Goal: Task Accomplishment & Management: Use online tool/utility

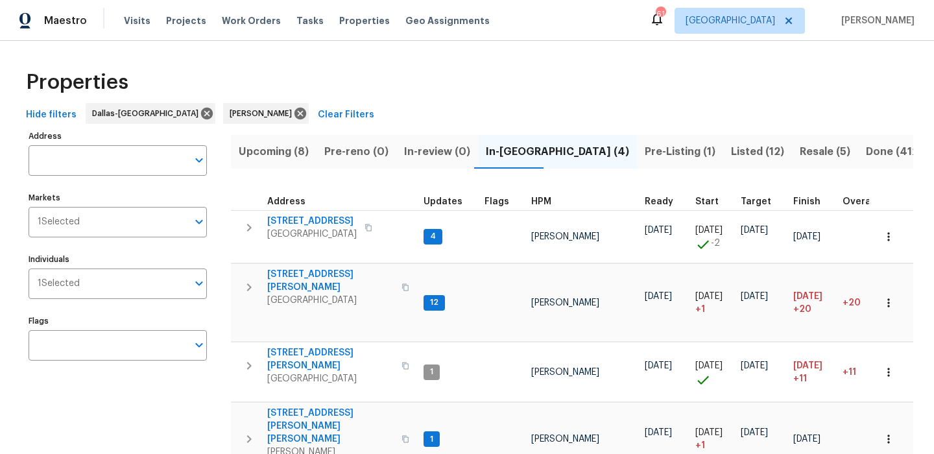
click at [800, 154] on span "Resale (5)" at bounding box center [825, 152] width 51 height 18
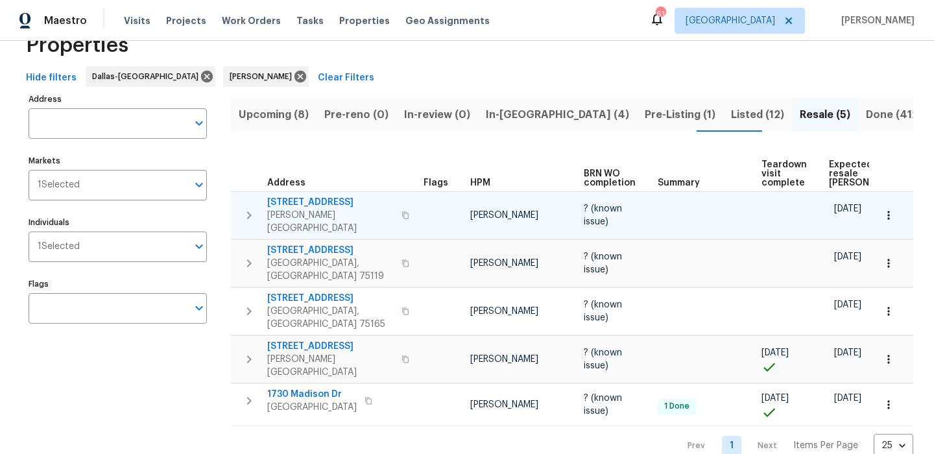
scroll to position [40, 0]
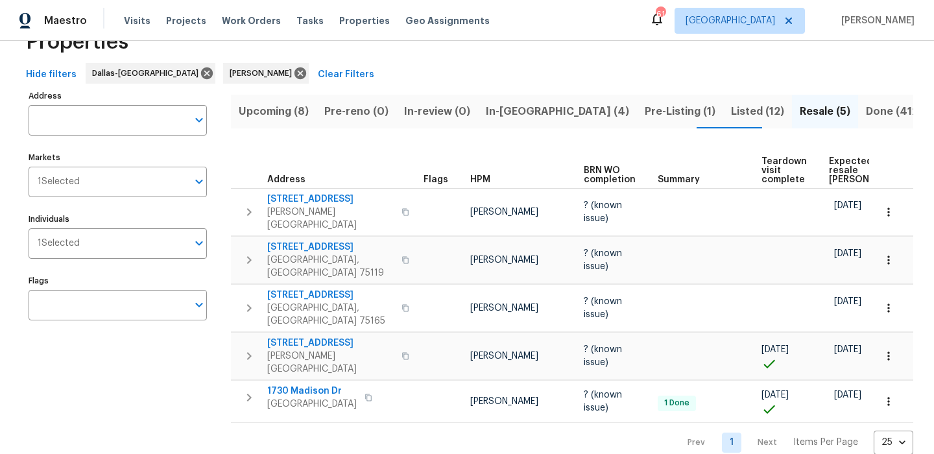
click at [853, 165] on span "Expected resale COE" at bounding box center [865, 170] width 73 height 27
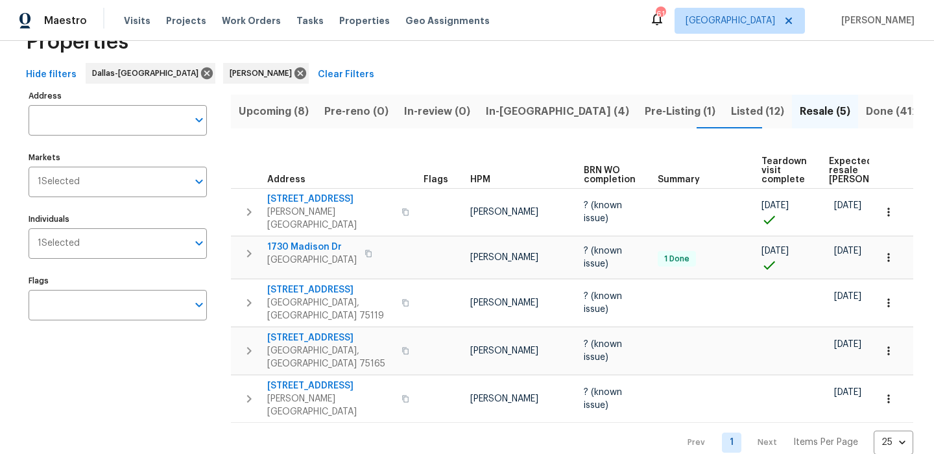
click at [341, 431] on div "Prev 1 Next Items Per Page 25 25 ​" at bounding box center [572, 439] width 682 height 32
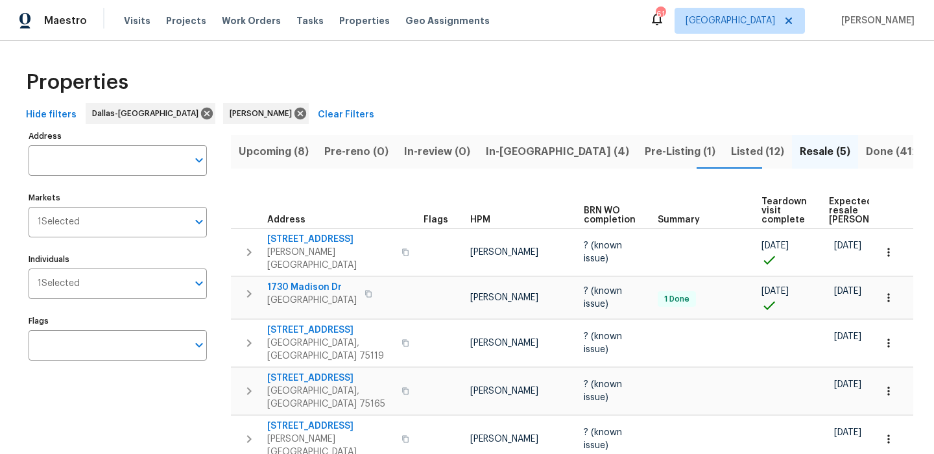
click at [506, 152] on span "In-reno (4)" at bounding box center [557, 152] width 143 height 18
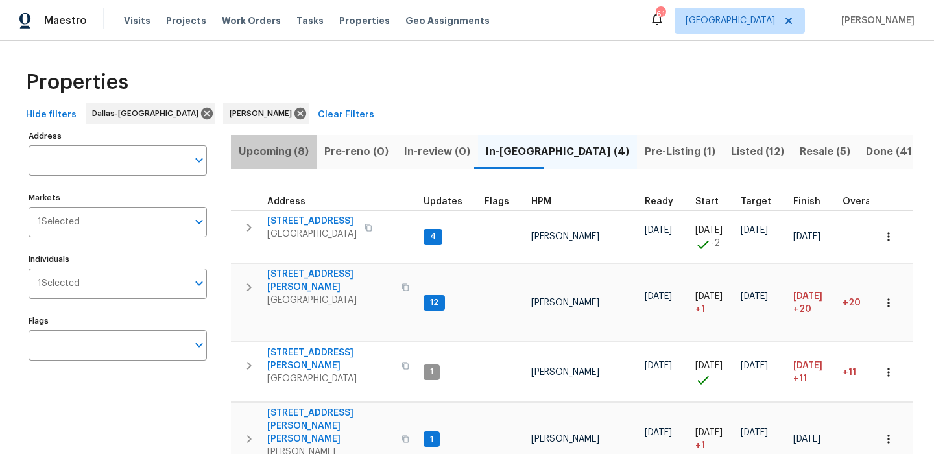
click at [276, 141] on button "Upcoming (8)" at bounding box center [274, 152] width 86 height 34
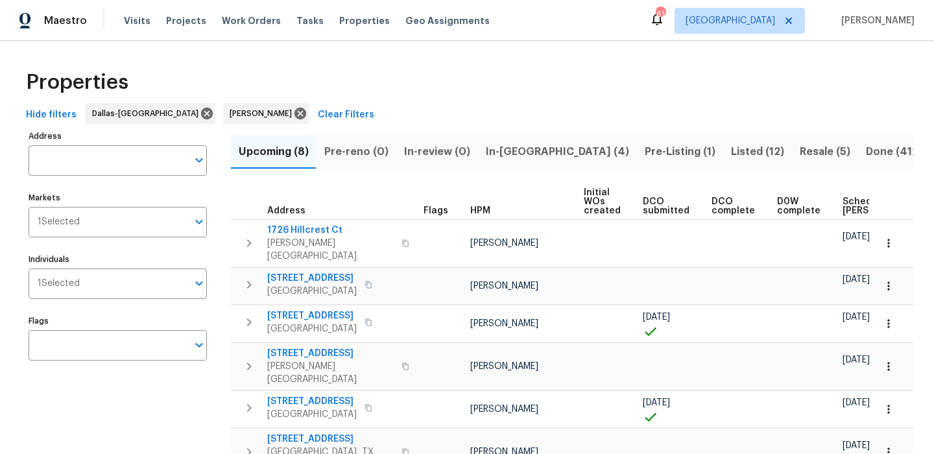
click at [512, 150] on span "In-reno (4)" at bounding box center [557, 152] width 143 height 18
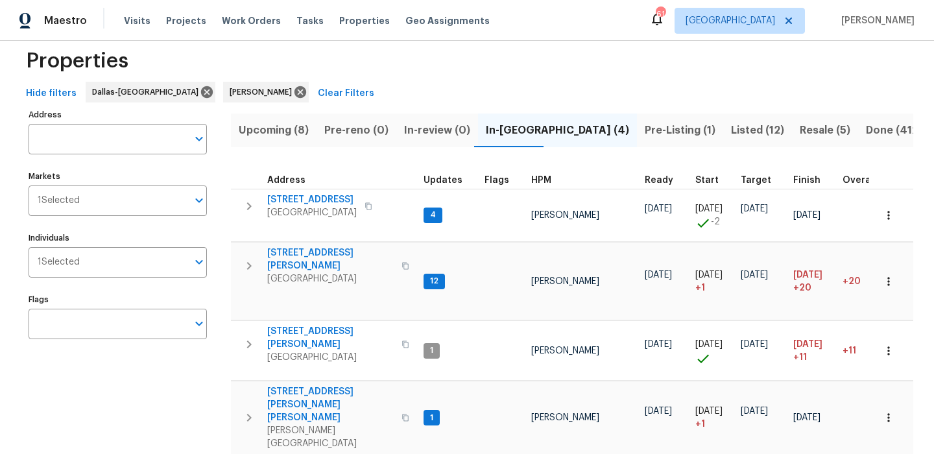
scroll to position [42, 0]
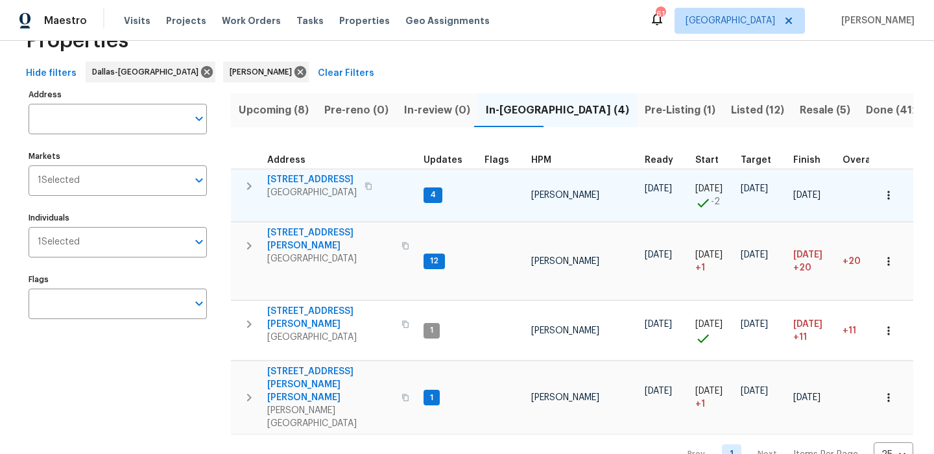
click at [888, 197] on icon "button" at bounding box center [888, 195] width 13 height 13
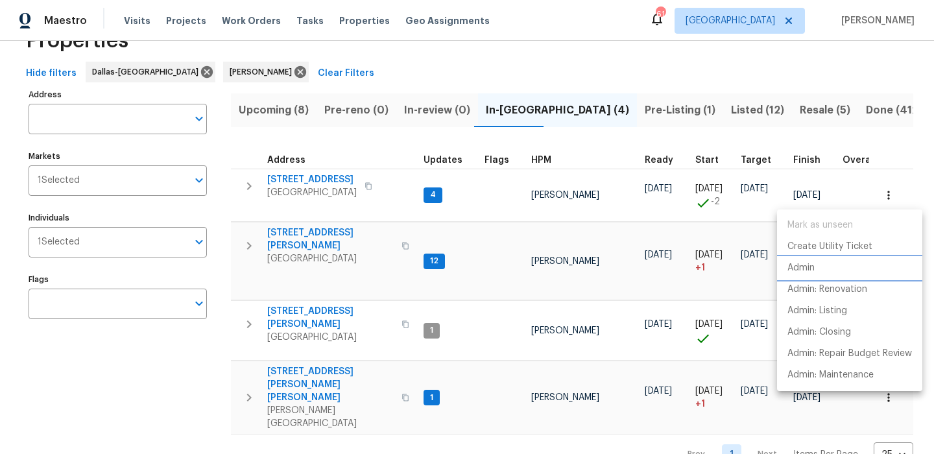
click at [818, 271] on li "Admin" at bounding box center [849, 267] width 145 height 21
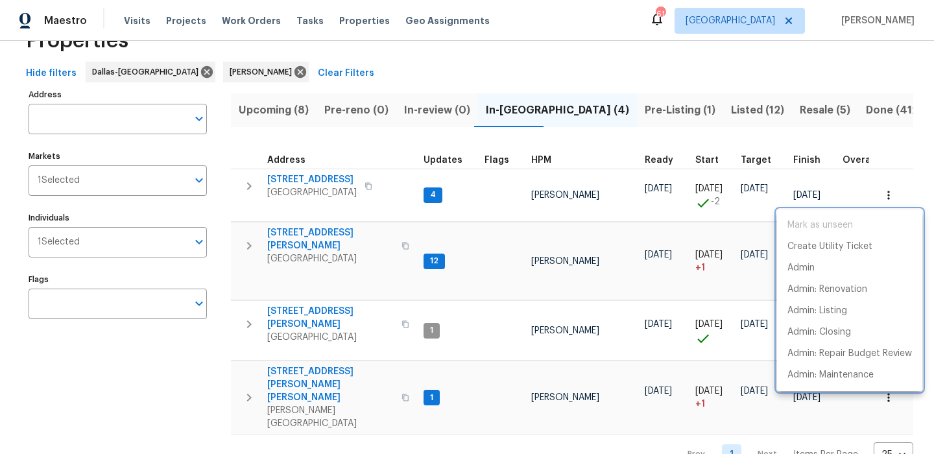
click at [722, 235] on div at bounding box center [467, 227] width 934 height 454
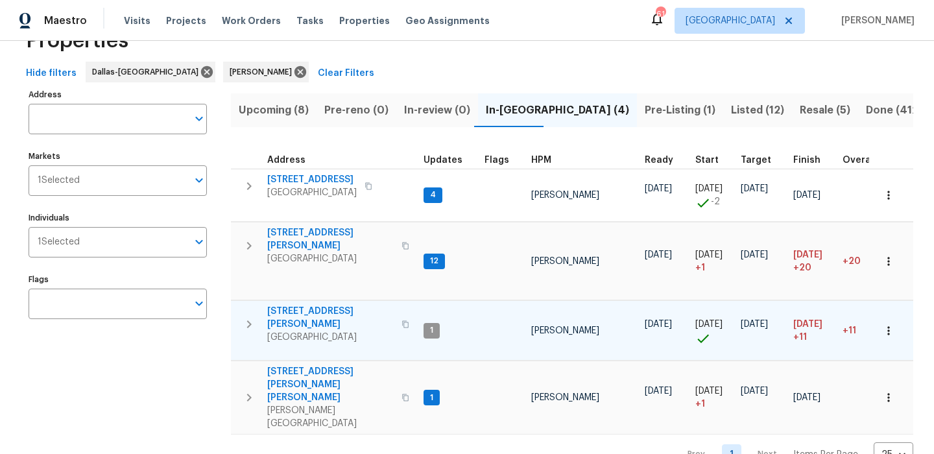
click at [893, 326] on icon "button" at bounding box center [888, 330] width 13 height 13
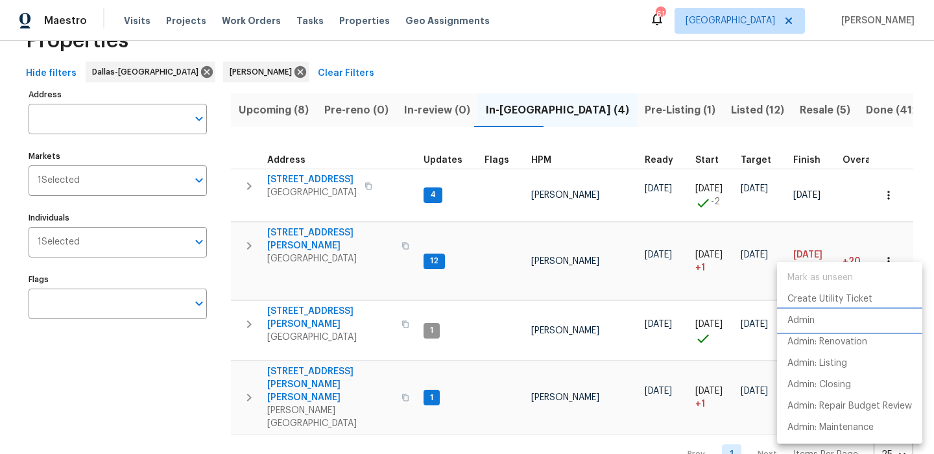
click at [850, 316] on li "Admin" at bounding box center [849, 320] width 145 height 21
click at [888, 247] on div at bounding box center [467, 227] width 934 height 454
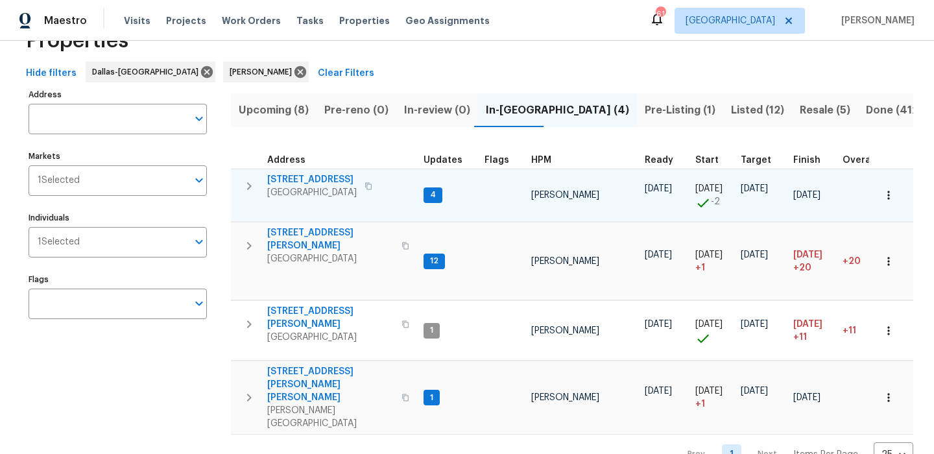
click at [890, 190] on icon "button" at bounding box center [888, 195] width 13 height 13
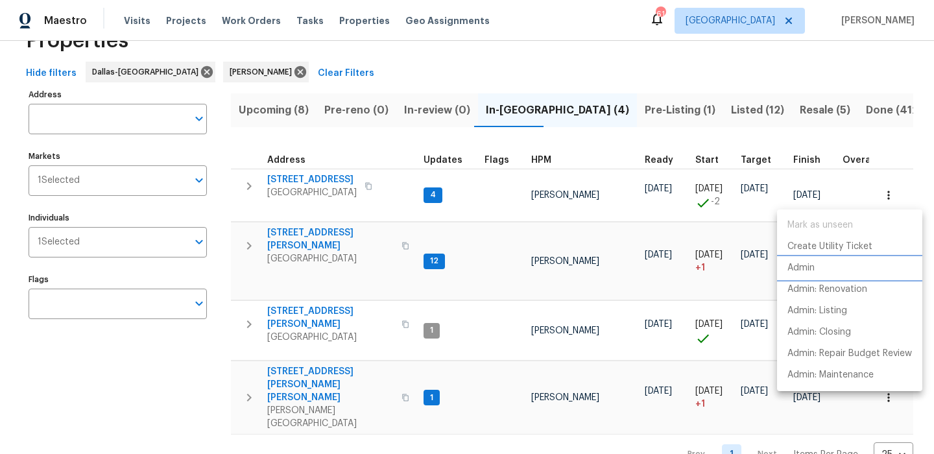
click at [852, 272] on li "Admin" at bounding box center [849, 267] width 145 height 21
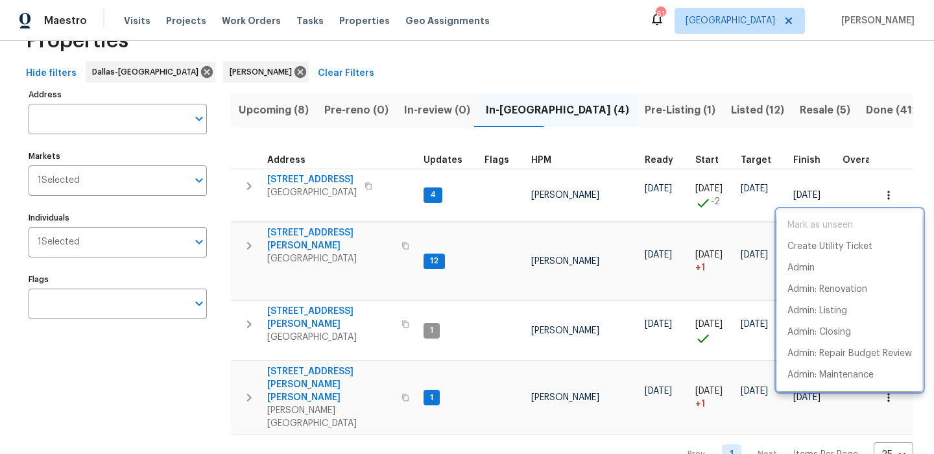
click at [341, 251] on div at bounding box center [467, 227] width 934 height 454
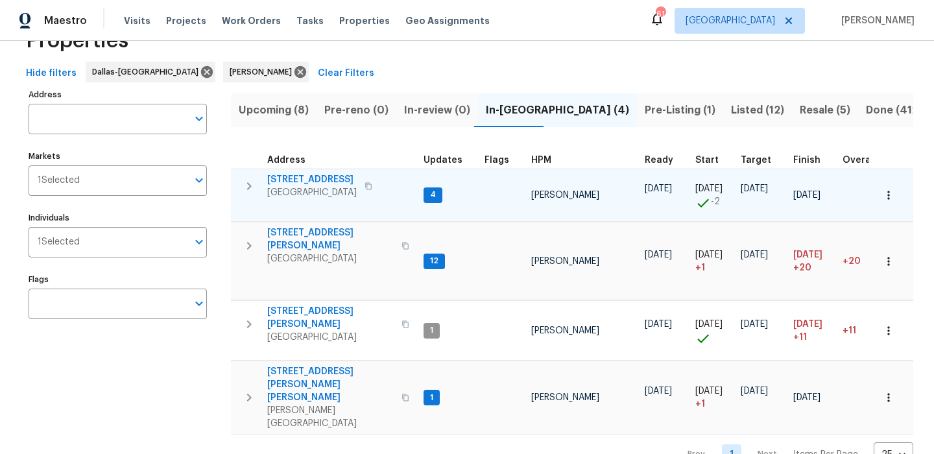
click at [297, 184] on span "5418 Bradford Dr" at bounding box center [311, 179] width 89 height 13
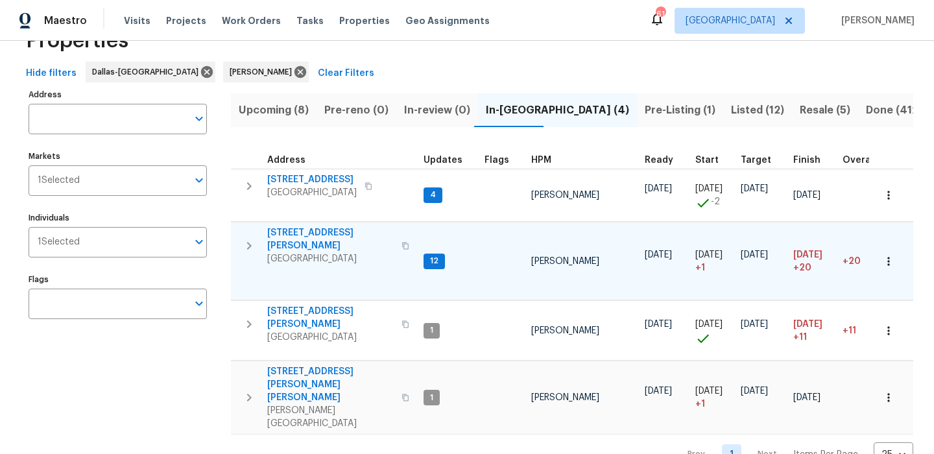
click at [292, 233] on span "[STREET_ADDRESS][PERSON_NAME]" at bounding box center [330, 239] width 126 height 26
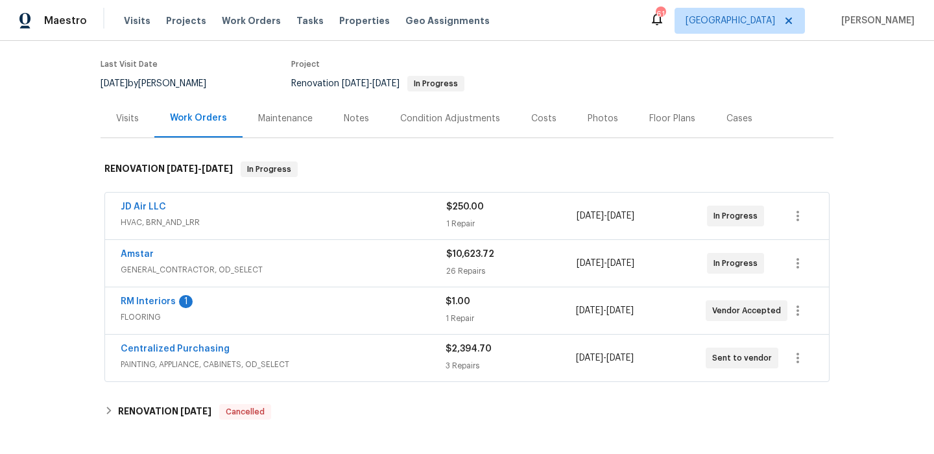
scroll to position [217, 0]
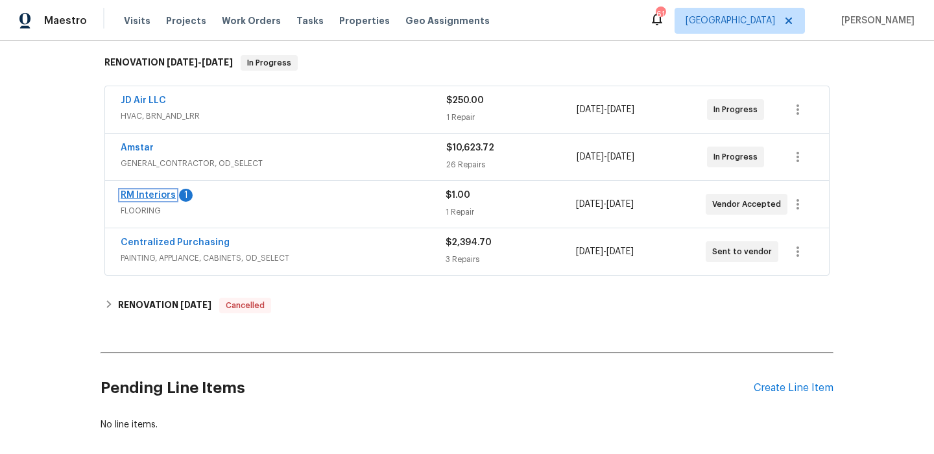
click at [140, 191] on link "RM Interiors" at bounding box center [148, 195] width 55 height 9
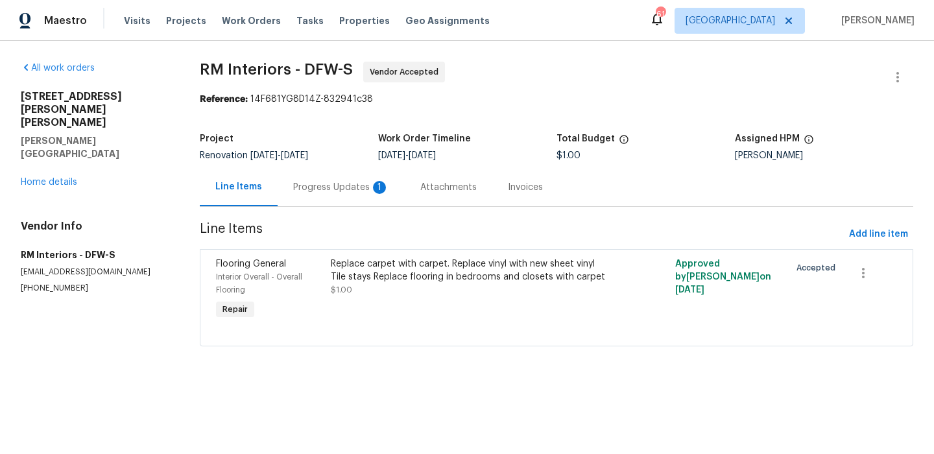
click at [327, 197] on div "Progress Updates 1" at bounding box center [341, 187] width 127 height 38
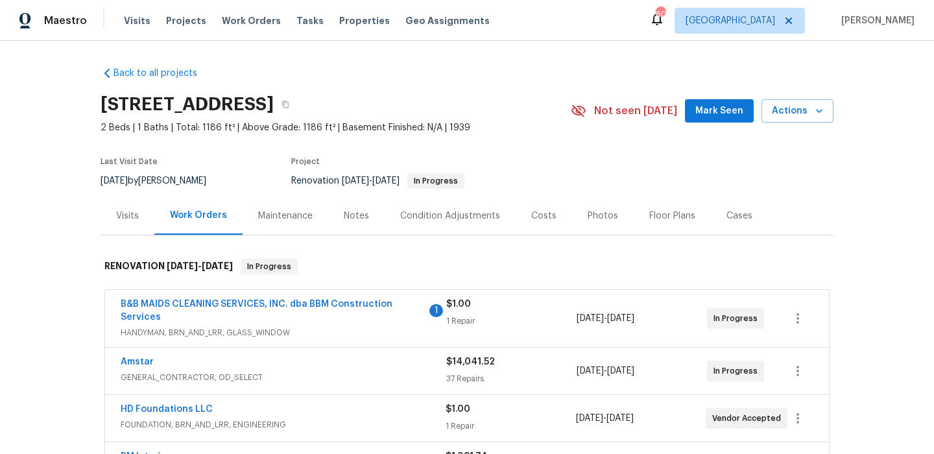
click at [730, 109] on span "Mark Seen" at bounding box center [719, 111] width 48 height 16
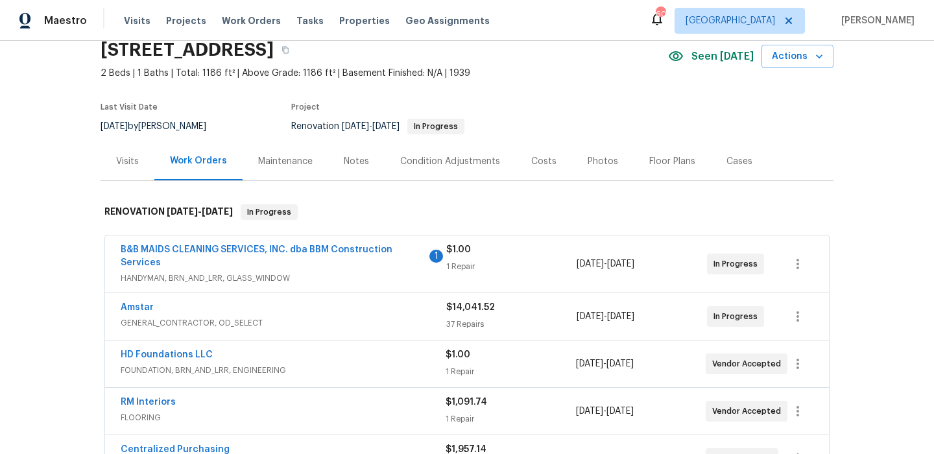
scroll to position [97, 0]
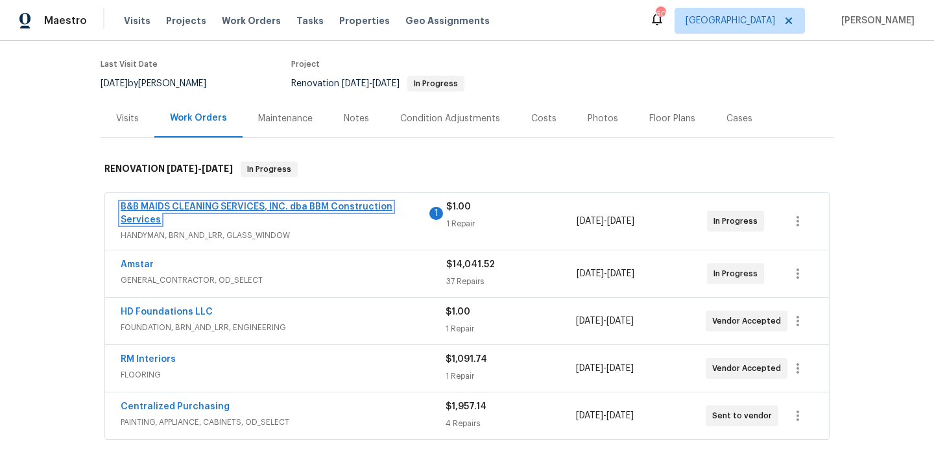
click at [288, 203] on link "B&B MAIDS CLEANING SERVICES, INC. dba BBM Construction Services" at bounding box center [257, 213] width 272 height 22
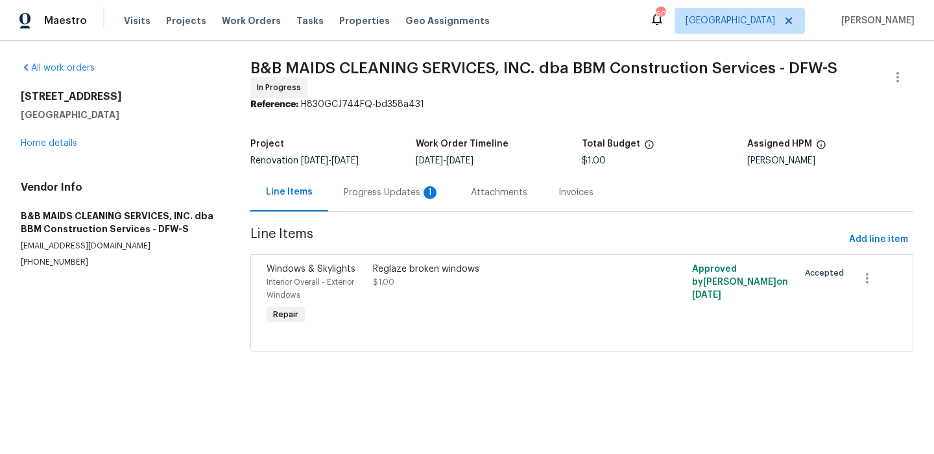
click at [379, 184] on div "Progress Updates 1" at bounding box center [391, 192] width 127 height 38
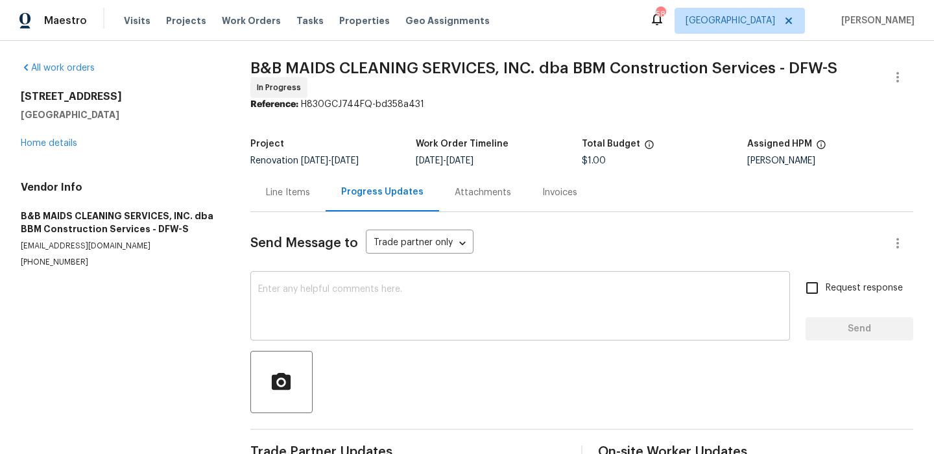
scroll to position [83, 0]
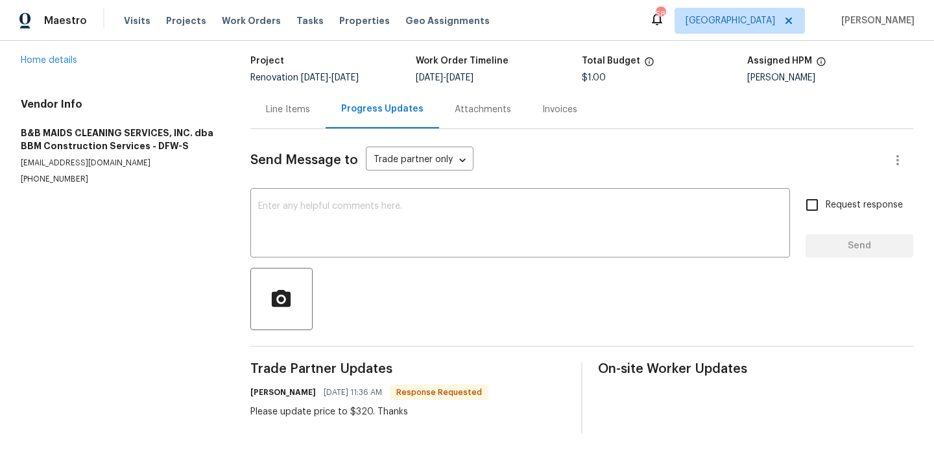
click at [305, 108] on div "Line Items" at bounding box center [288, 109] width 44 height 13
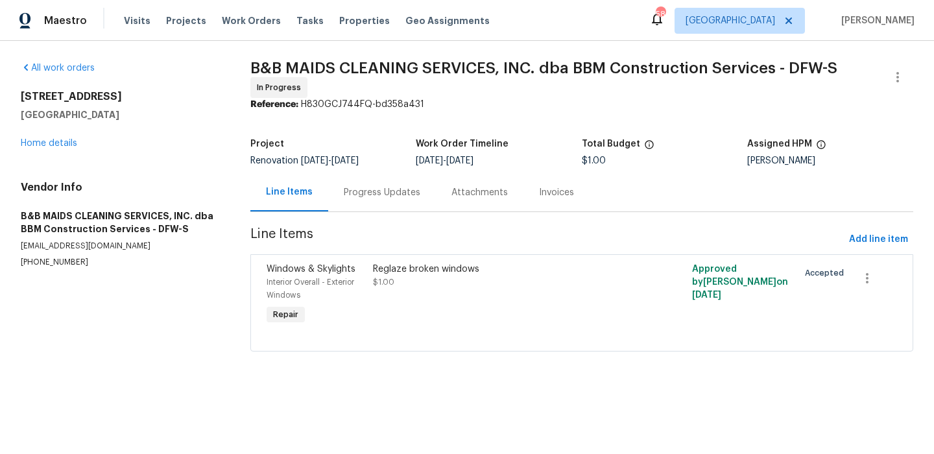
click at [411, 303] on div "Reglaze broken windows $1.00" at bounding box center [502, 295] width 266 height 73
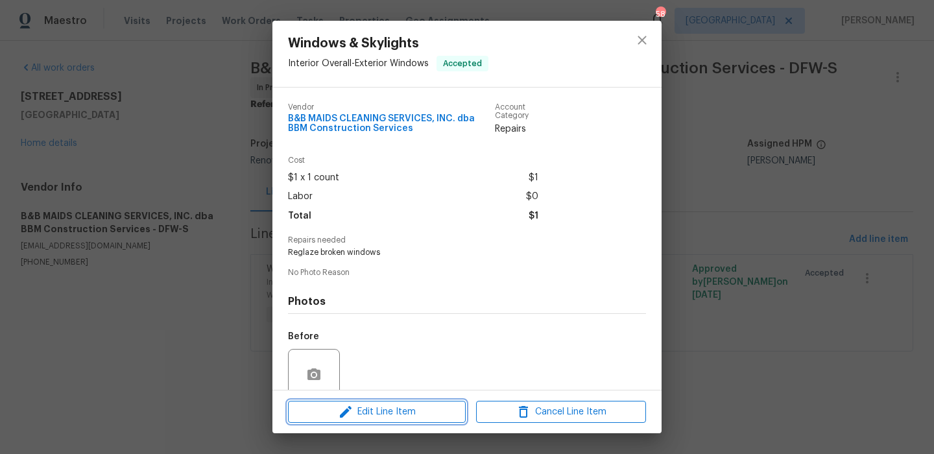
click at [388, 407] on span "Edit Line Item" at bounding box center [377, 412] width 170 height 16
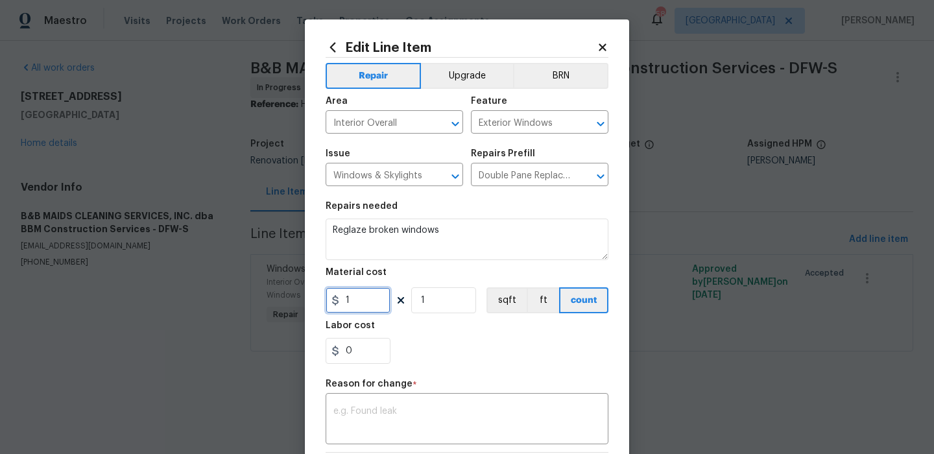
click at [365, 310] on input "1" at bounding box center [358, 300] width 65 height 26
type input "320"
click at [381, 402] on div "x ​" at bounding box center [467, 420] width 283 height 48
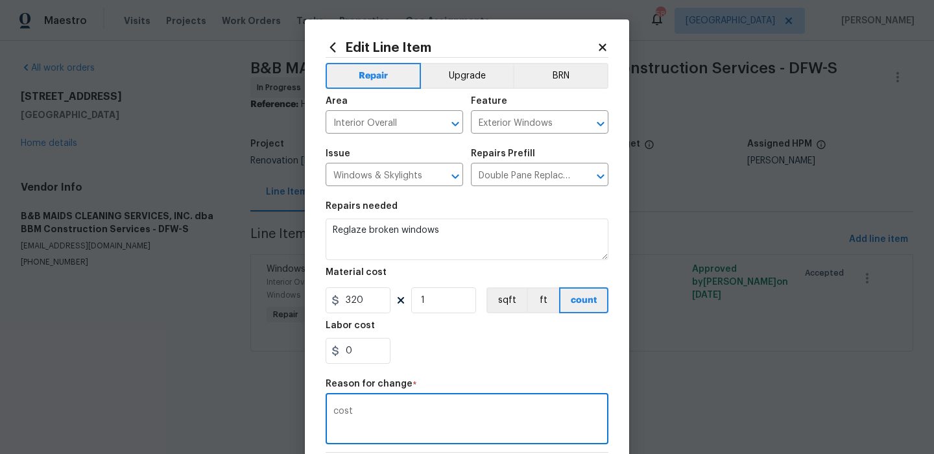
scroll to position [185, 0]
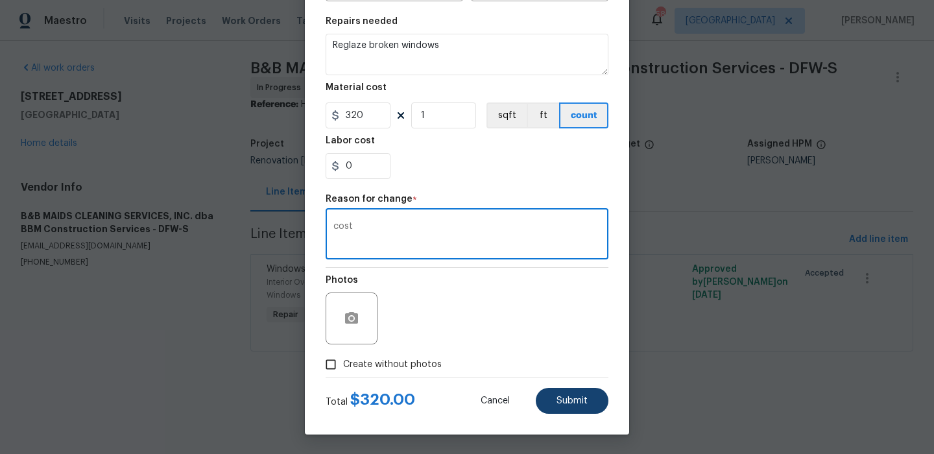
type textarea "cost"
click at [568, 398] on span "Submit" at bounding box center [571, 401] width 31 height 10
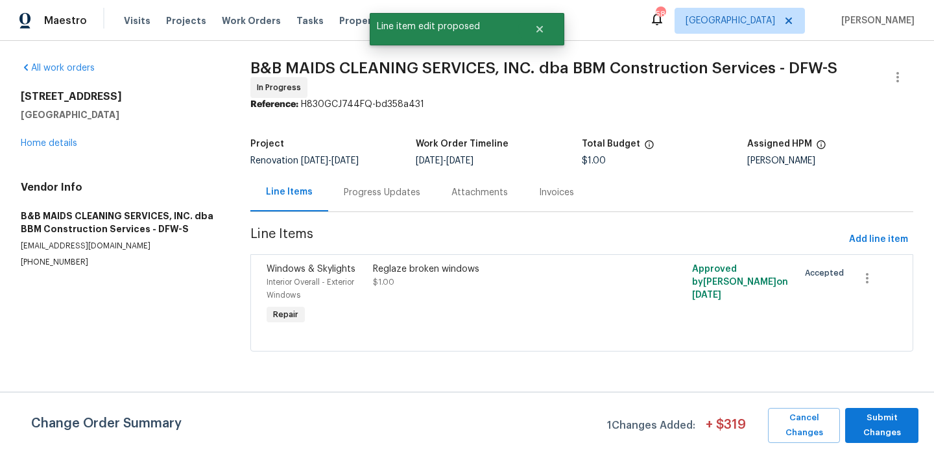
scroll to position [0, 0]
click at [885, 422] on span "Submit Changes" at bounding box center [882, 426] width 60 height 30
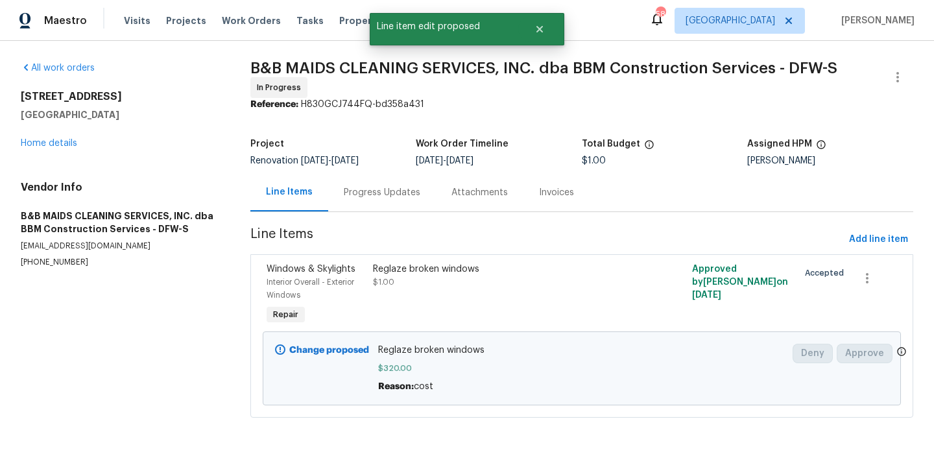
click at [48, 136] on div "5418 Bradford Dr Dallas, TX 75235 Home details" at bounding box center [120, 120] width 198 height 60
click at [47, 139] on link "Home details" at bounding box center [49, 143] width 56 height 9
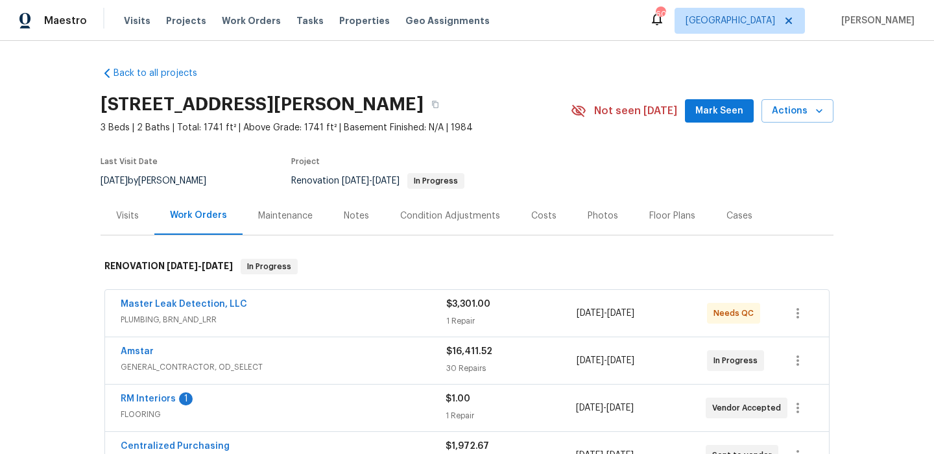
scroll to position [65, 0]
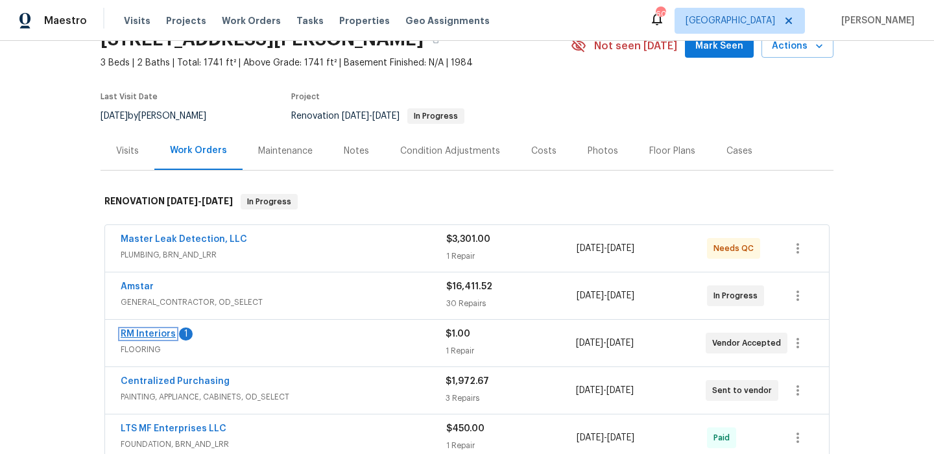
click at [154, 337] on link "RM Interiors" at bounding box center [148, 333] width 55 height 9
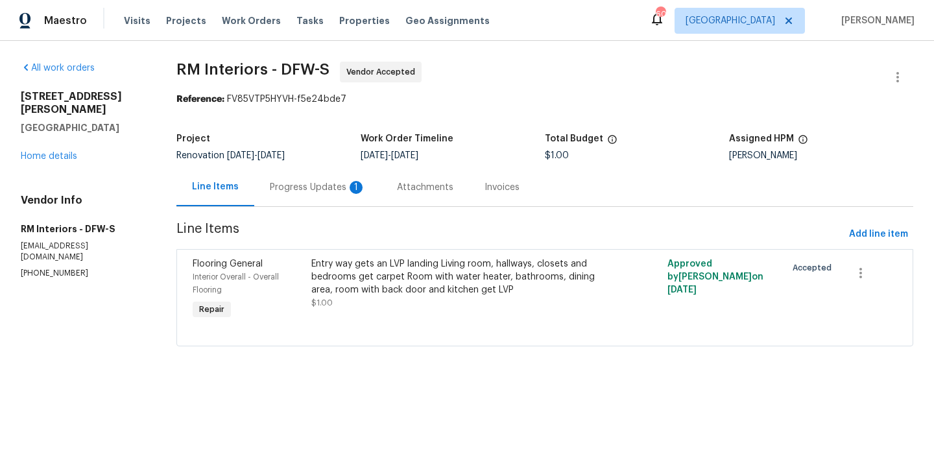
click at [314, 187] on div "Progress Updates 1" at bounding box center [318, 187] width 96 height 13
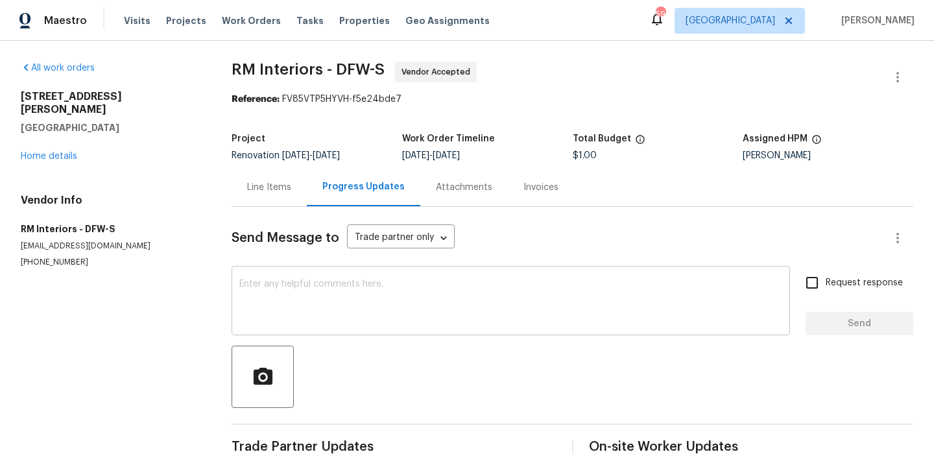
scroll to position [155, 0]
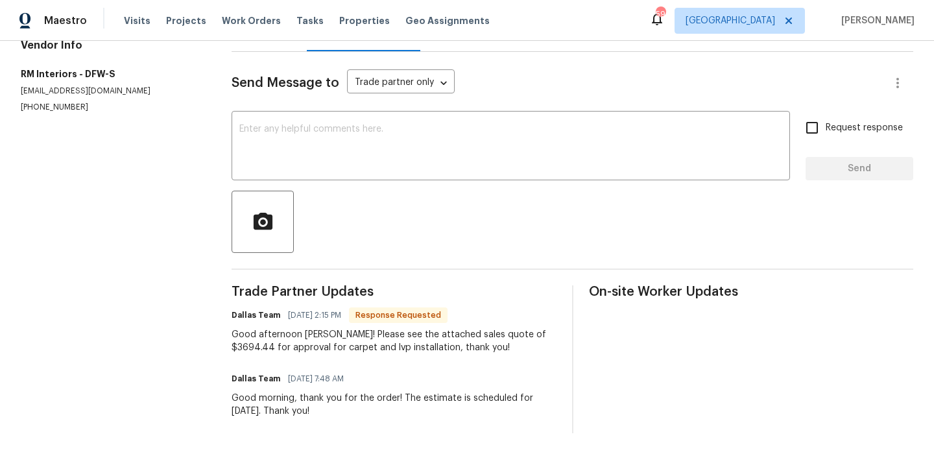
click at [349, 356] on div "Trade Partner Updates Dallas Team [DATE] 2:15 PM Response Requested Good aftern…" at bounding box center [394, 359] width 324 height 148
click at [355, 328] on div "Good afternoon [PERSON_NAME]! Please see the attached sales quote of $3694.44 f…" at bounding box center [394, 341] width 324 height 26
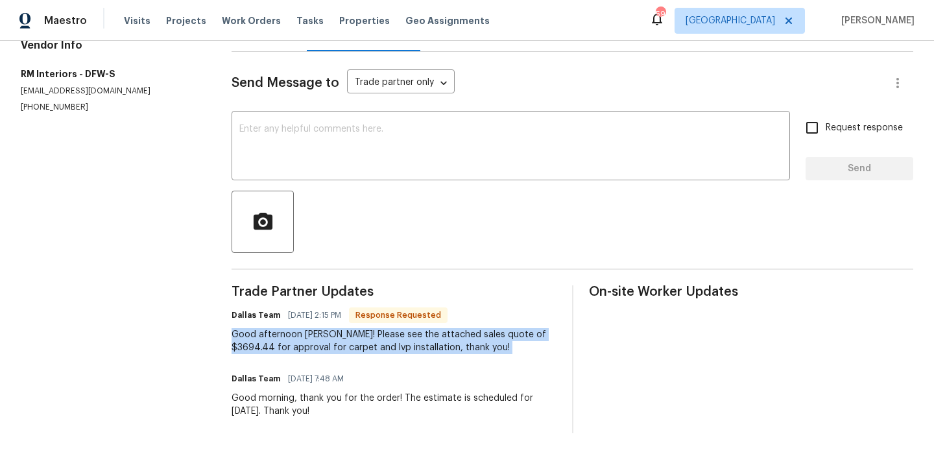
click at [355, 328] on div "Good afternoon [PERSON_NAME]! Please see the attached sales quote of $3694.44 f…" at bounding box center [394, 341] width 324 height 26
copy div "Good afternoon [PERSON_NAME]! Please see the attached sales quote of $3694.44 f…"
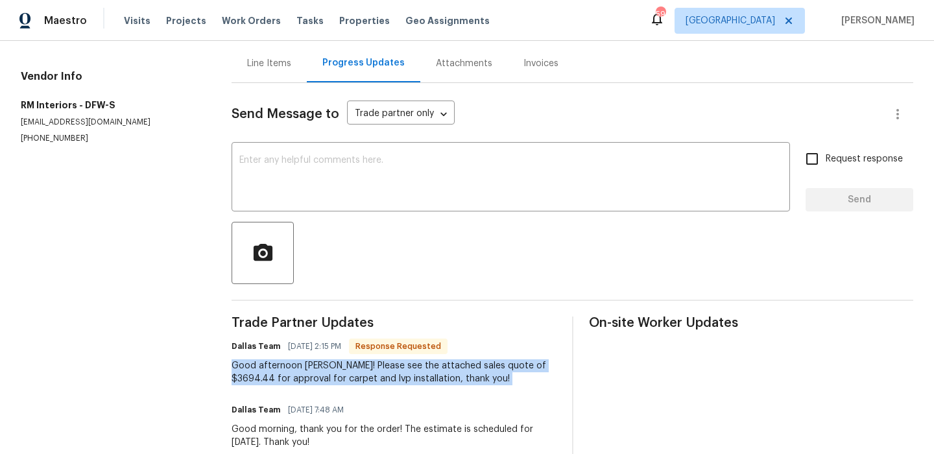
scroll to position [110, 0]
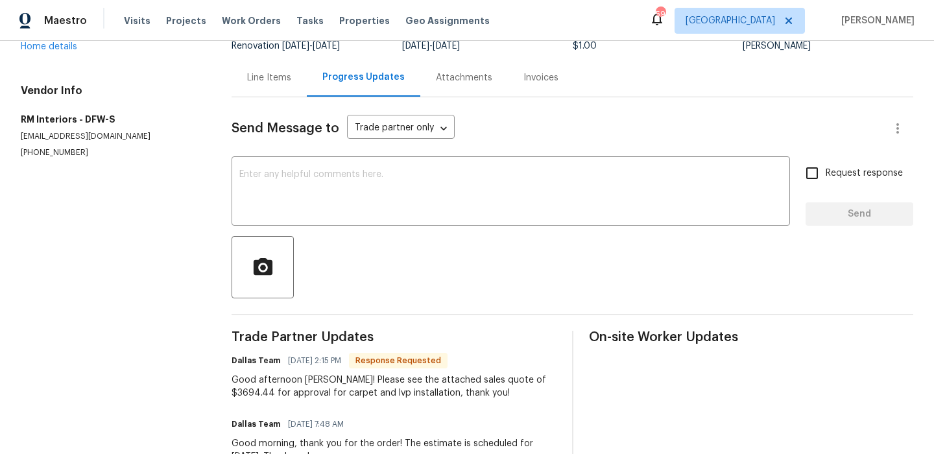
click at [283, 86] on div "Line Items" at bounding box center [269, 77] width 75 height 38
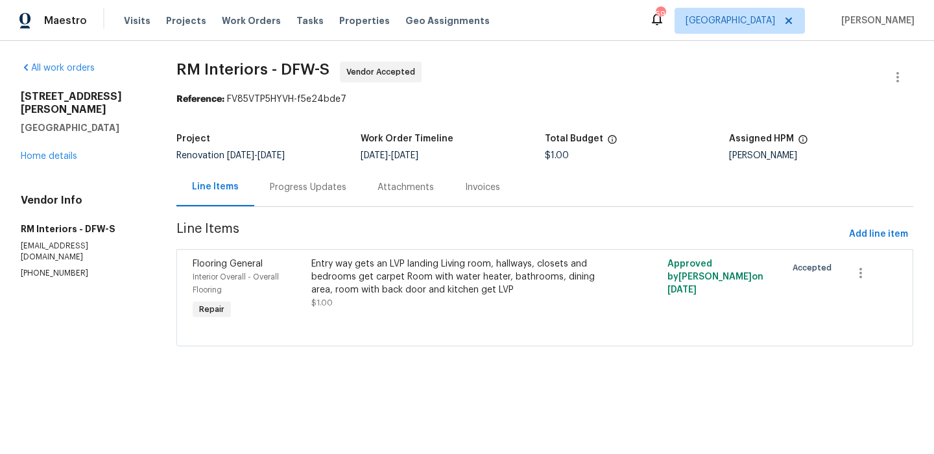
click at [356, 267] on div "Entry way gets an LVP landing Living room, hallways, closets and bedrooms get c…" at bounding box center [455, 276] width 289 height 39
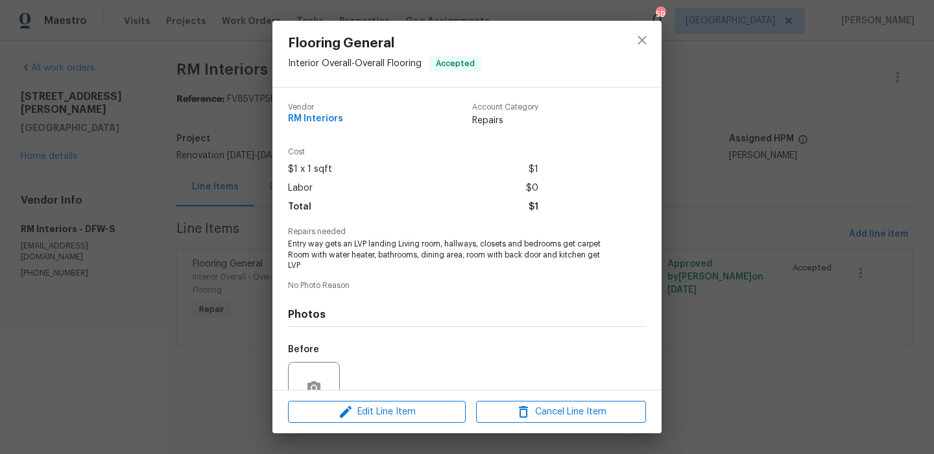
click at [375, 396] on div "Edit Line Item Cancel Line Item" at bounding box center [466, 411] width 389 height 43
click at [375, 409] on span "Edit Line Item" at bounding box center [377, 412] width 170 height 16
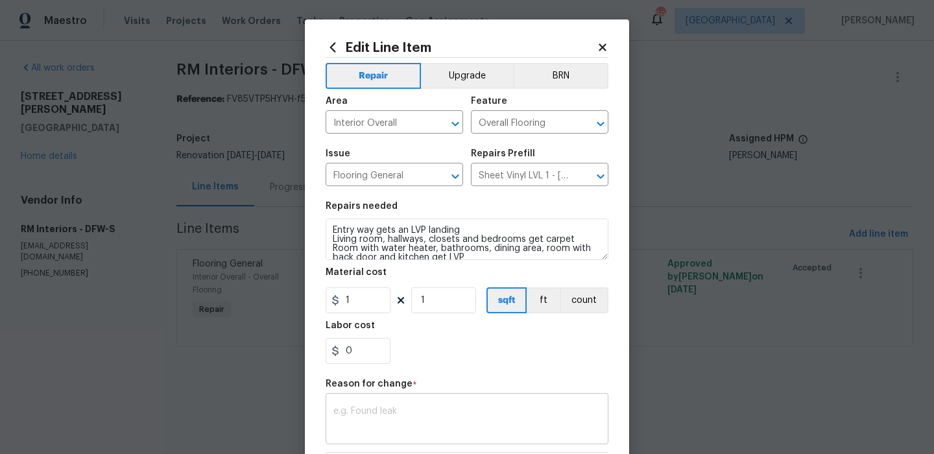
click at [383, 398] on div "x ​" at bounding box center [467, 420] width 283 height 48
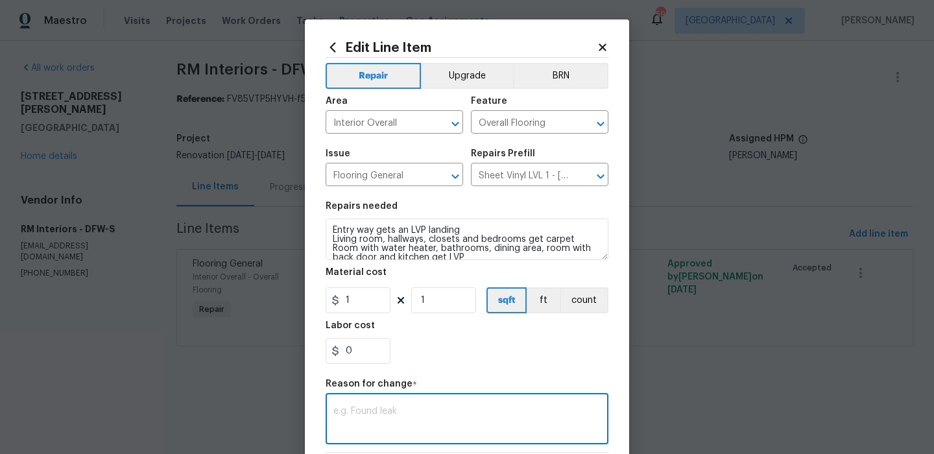
paste textarea "Good afternoon [PERSON_NAME]! Please see the attached sales quote of $3694.44 f…"
type textarea "Good afternoon [PERSON_NAME]! Please see the attached sales quote of $3694.44 f…"
click at [368, 313] on section "Repairs needed Entry way gets an LVP landing Living room, hallways, closets and…" at bounding box center [467, 283] width 283 height 178
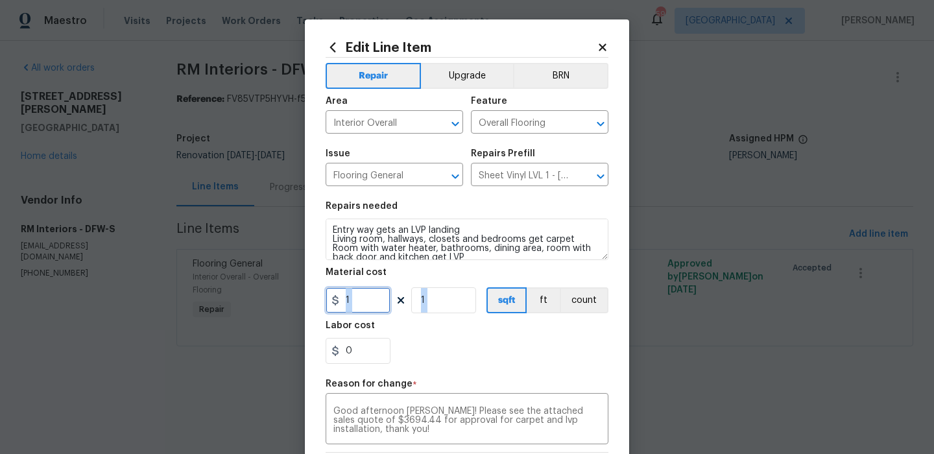
click at [368, 313] on input "1" at bounding box center [358, 300] width 65 height 26
click at [370, 304] on input "1" at bounding box center [358, 300] width 65 height 26
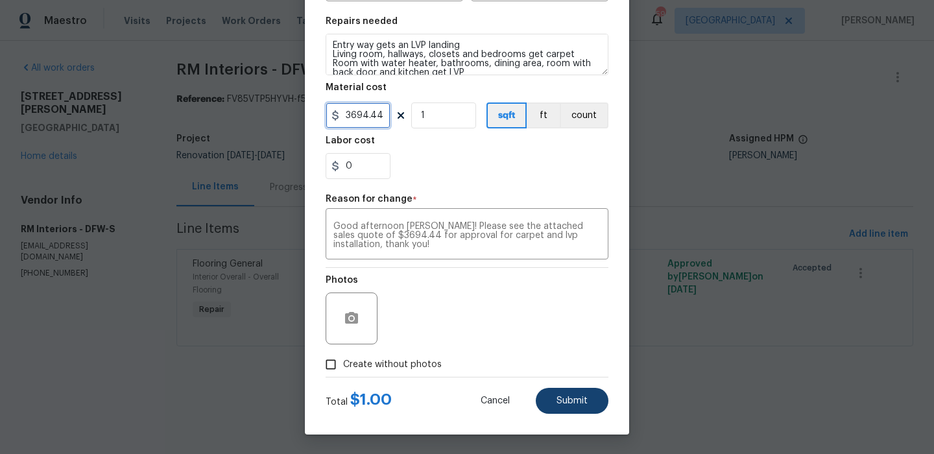
type input "3694.44"
click at [554, 395] on button "Submit" at bounding box center [572, 401] width 73 height 26
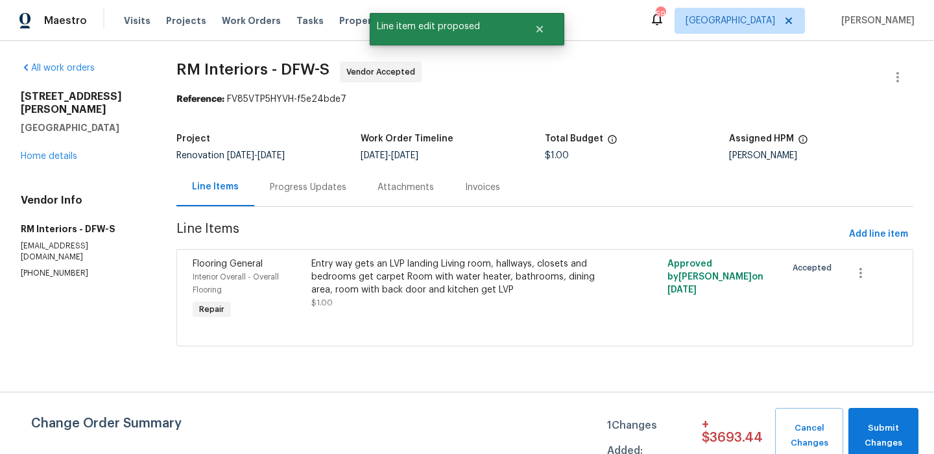
scroll to position [0, 0]
click at [870, 428] on span "Submit Changes" at bounding box center [883, 436] width 57 height 30
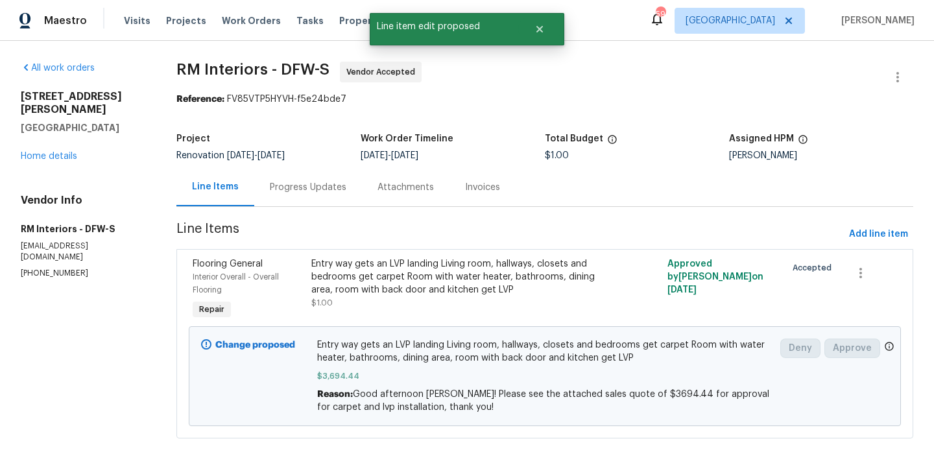
click at [38, 150] on div "All work orders [STREET_ADDRESS][PERSON_NAME] Home details Vendor Info RM Inter…" at bounding box center [83, 170] width 125 height 217
click at [38, 152] on div "All work orders [STREET_ADDRESS][PERSON_NAME] Home details Vendor Info RM Inter…" at bounding box center [83, 170] width 125 height 217
click at [49, 152] on link "Home details" at bounding box center [49, 156] width 56 height 9
